Goal: Transaction & Acquisition: Download file/media

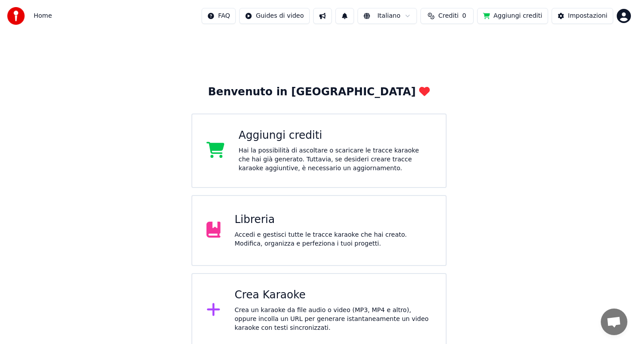
click at [275, 242] on div "Accedi e gestisci tutte le tracce karaoke che hai creato. Modifica, organizza e…" at bounding box center [333, 239] width 197 height 18
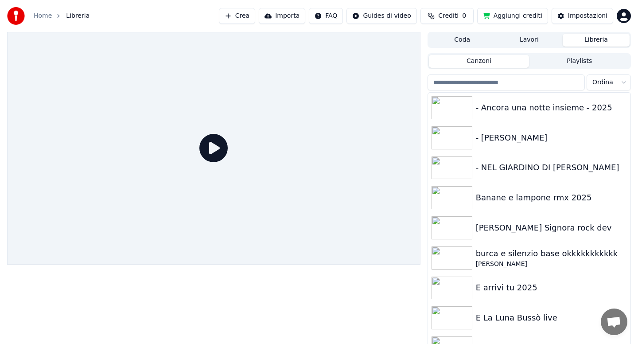
click at [474, 84] on input "search" at bounding box center [505, 82] width 157 height 16
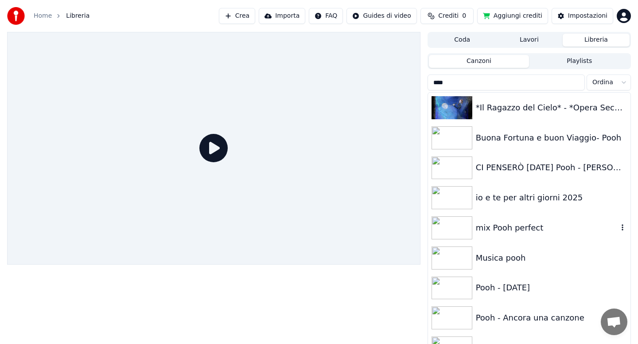
type input "****"
click at [530, 228] on div "mix Pooh perfect" at bounding box center [547, 227] width 142 height 12
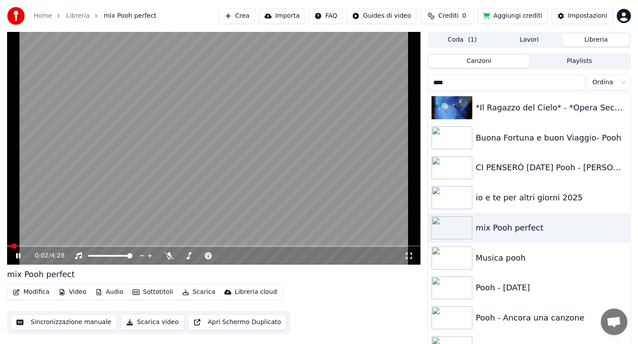
click at [16, 256] on icon at bounding box center [18, 255] width 4 height 5
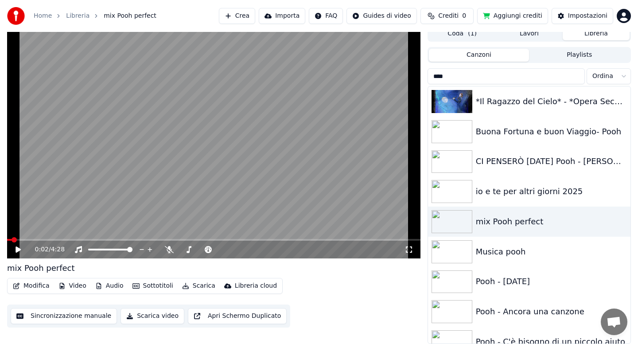
click at [15, 250] on icon at bounding box center [24, 249] width 21 height 7
click at [169, 246] on span at bounding box center [169, 243] width 4 height 4
click at [169, 248] on icon at bounding box center [169, 249] width 9 height 7
click at [112, 240] on span at bounding box center [213, 240] width 413 height 2
click at [164, 239] on span at bounding box center [213, 240] width 413 height 2
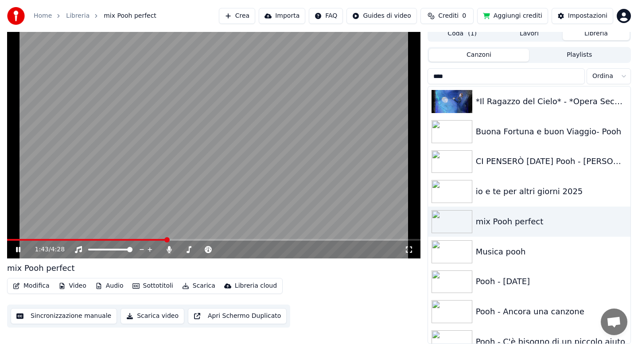
click at [191, 239] on span at bounding box center [213, 240] width 413 height 2
click at [234, 239] on span at bounding box center [213, 240] width 413 height 2
click at [252, 238] on video at bounding box center [213, 142] width 413 height 232
click at [260, 240] on span at bounding box center [213, 240] width 413 height 2
click at [19, 249] on icon at bounding box center [17, 249] width 5 height 6
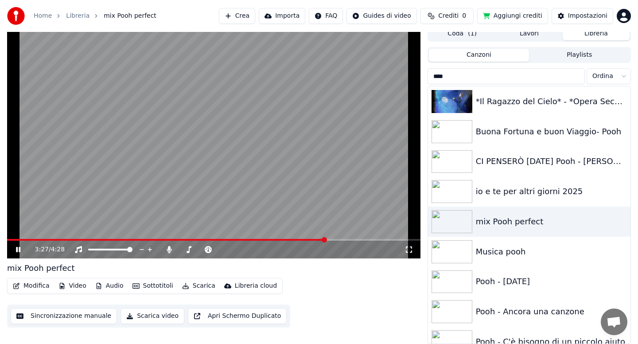
click at [325, 240] on span at bounding box center [213, 240] width 413 height 2
click at [357, 240] on span at bounding box center [213, 240] width 413 height 2
click at [18, 249] on icon at bounding box center [24, 249] width 21 height 7
click at [511, 193] on div "io e te per altri giorni 2025" at bounding box center [547, 191] width 142 height 12
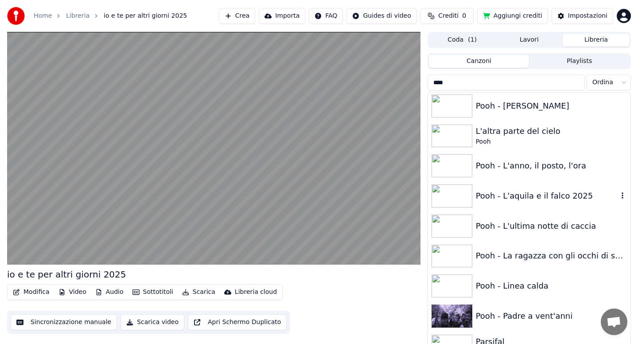
scroll to position [496, 0]
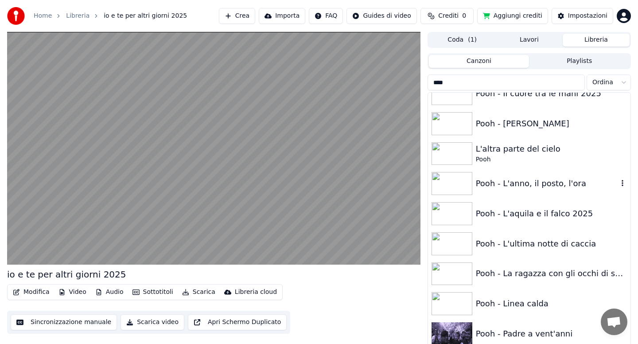
click at [511, 193] on div "Pooh - L'anno, il posto, l'ora" at bounding box center [529, 183] width 202 height 30
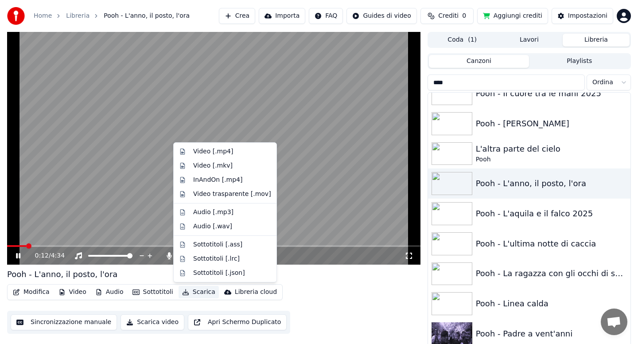
click at [193, 292] on button "Scarica" at bounding box center [198, 292] width 40 height 12
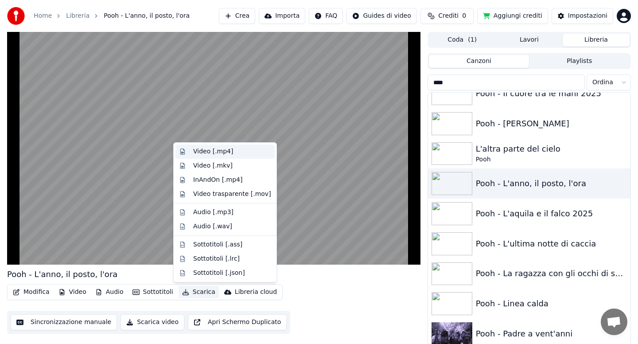
click at [206, 153] on div "Video [.mp4]" at bounding box center [213, 151] width 40 height 9
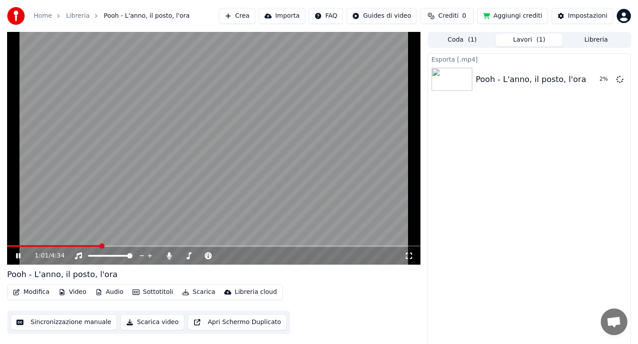
click at [581, 41] on button "Libreria" at bounding box center [595, 40] width 67 height 13
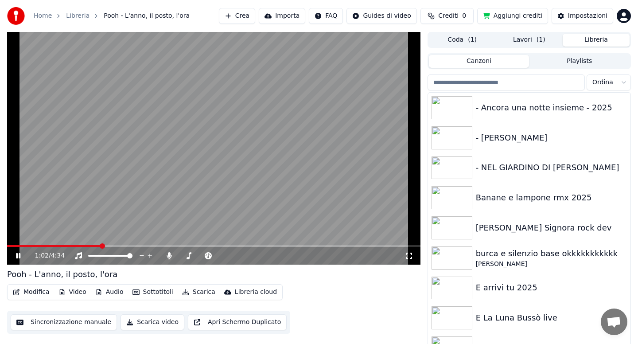
click at [517, 81] on input "search" at bounding box center [505, 82] width 157 height 16
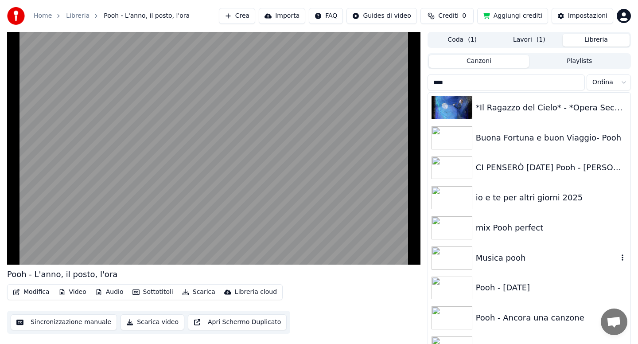
type input "****"
click at [538, 255] on div "Musica pooh" at bounding box center [547, 257] width 142 height 12
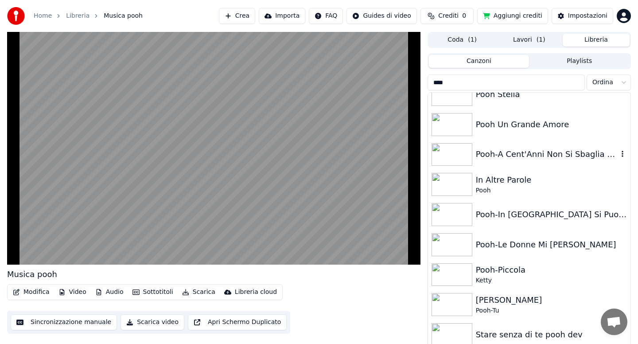
scroll to position [6, 0]
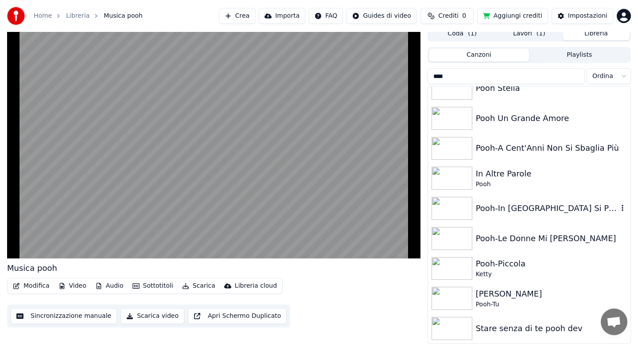
click at [519, 209] on div "Pooh-In [GEOGRAPHIC_DATA] Si Puo' dev" at bounding box center [547, 208] width 142 height 12
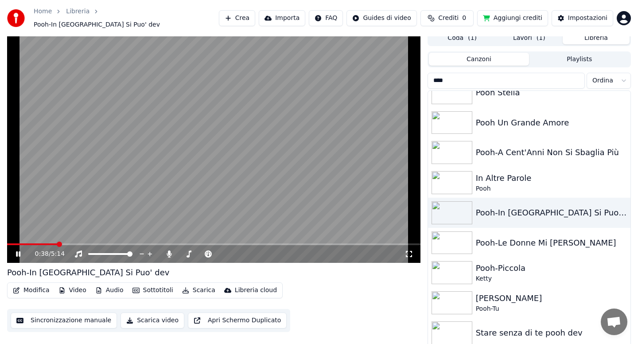
click at [191, 286] on button "Scarica" at bounding box center [198, 290] width 40 height 12
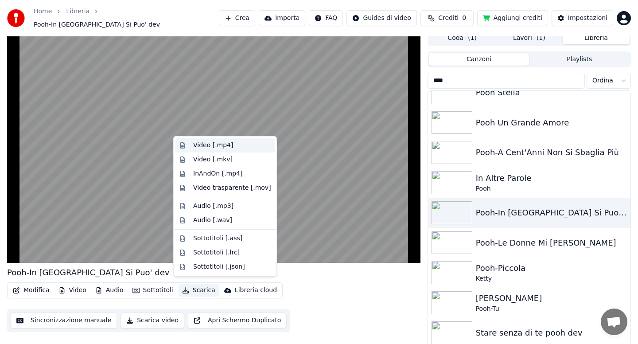
click at [205, 147] on div "Video [.mp4]" at bounding box center [213, 145] width 40 height 9
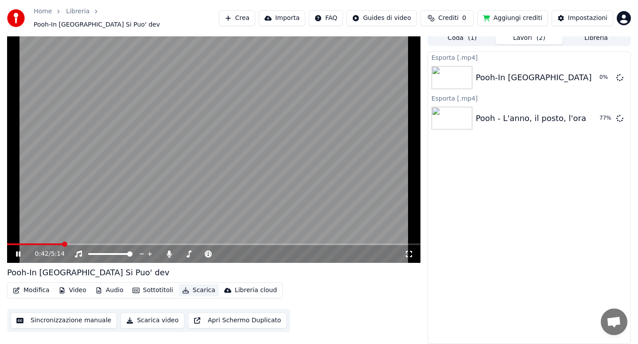
scroll to position [2, 0]
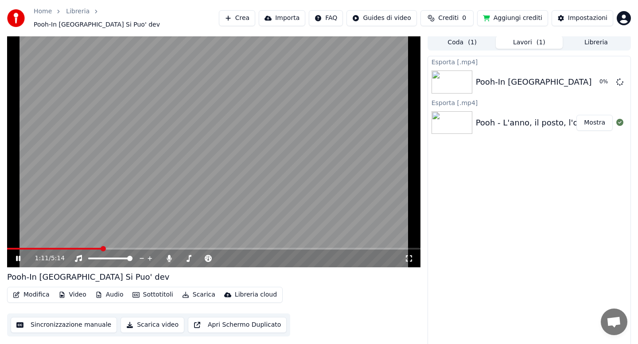
click at [21, 255] on icon at bounding box center [24, 258] width 21 height 7
